Goal: Communication & Community: Answer question/provide support

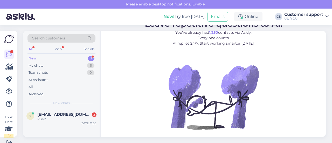
click at [72, 108] on div "Search customers All Web Socials New 1 My chats 6 Team chats 0 AI Assistant All…" at bounding box center [61, 70] width 76 height 78
click at [74, 113] on span "[EMAIL_ADDRESS][DOMAIN_NAME]" at bounding box center [64, 114] width 54 height 5
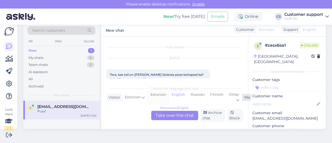
scroll to position [39, 0]
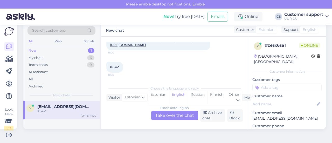
click at [169, 110] on div "Estonian to English" at bounding box center [174, 108] width 29 height 5
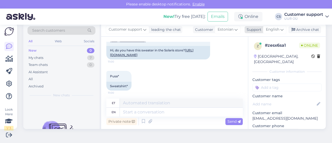
click at [270, 28] on span "English" at bounding box center [272, 30] width 13 height 6
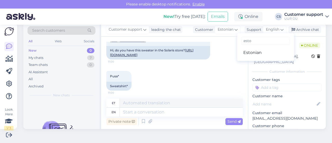
type input "esto"
click at [250, 46] on ul "Estonian" at bounding box center [265, 52] width 57 height 12
click at [249, 53] on link "Estonian" at bounding box center [265, 53] width 57 height 8
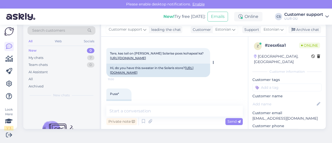
scroll to position [13, 0]
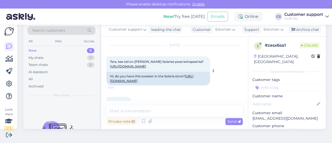
click at [146, 65] on link "[URL][DOMAIN_NAME]" at bounding box center [128, 66] width 36 height 4
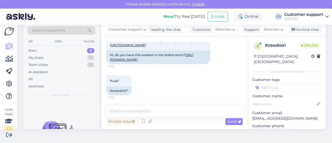
scroll to position [43, 0]
click at [128, 114] on textarea at bounding box center [174, 111] width 137 height 11
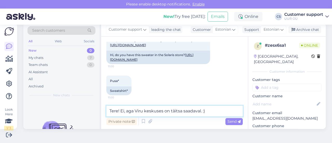
type textarea "Tere! Ei, aga Viru keskuses on täitsa saadaval. :)"
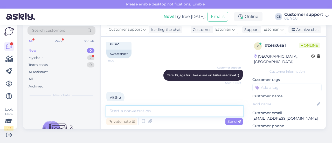
scroll to position [88, 0]
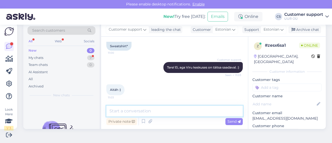
click at [147, 113] on textarea at bounding box center [174, 111] width 137 height 11
type textarea "No problemo!"
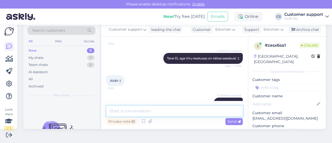
scroll to position [110, 0]
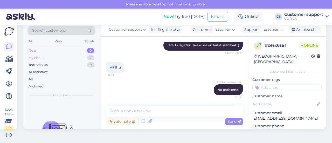
click at [75, 59] on div "My chats 7" at bounding box center [62, 57] width 68 height 7
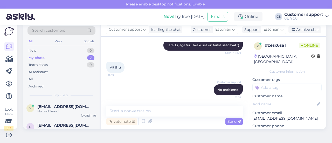
click at [57, 45] on div "All Web Socials" at bounding box center [62, 42] width 68 height 8
click at [39, 55] on div "My chats 7" at bounding box center [62, 57] width 68 height 7
click at [32, 51] on div "New" at bounding box center [33, 50] width 8 height 5
